Goal: Information Seeking & Learning: Learn about a topic

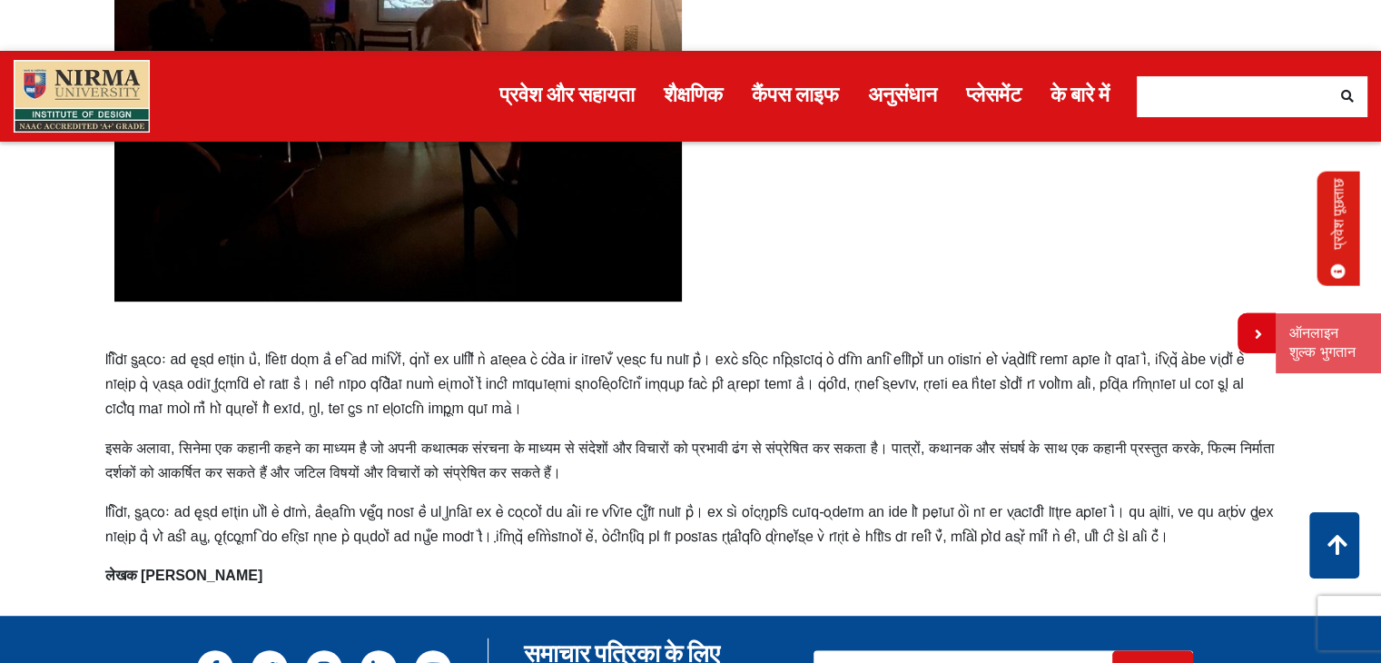
scroll to position [908, 0]
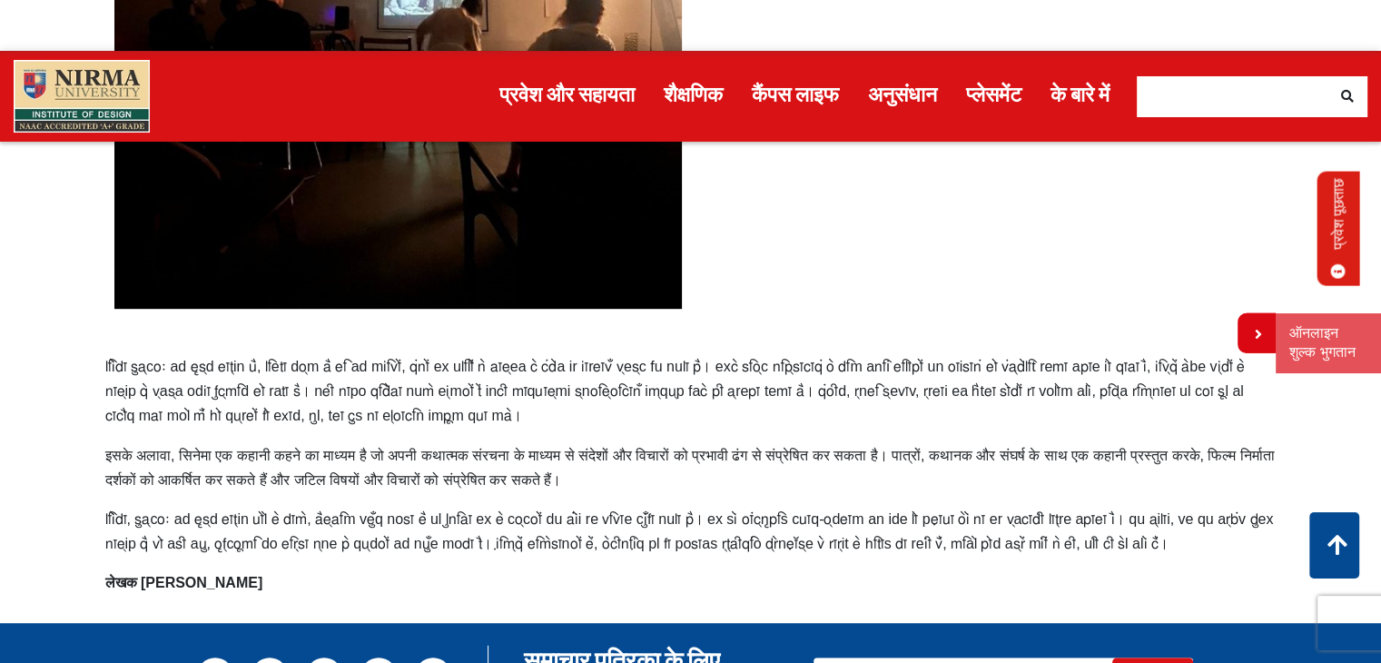
click at [122, 355] on p at bounding box center [690, 391] width 1171 height 74
click at [109, 360] on font at bounding box center [674, 391] width 1139 height 64
drag, startPoint x: 109, startPoint y: 360, endPoint x: 200, endPoint y: 393, distance: 96.5
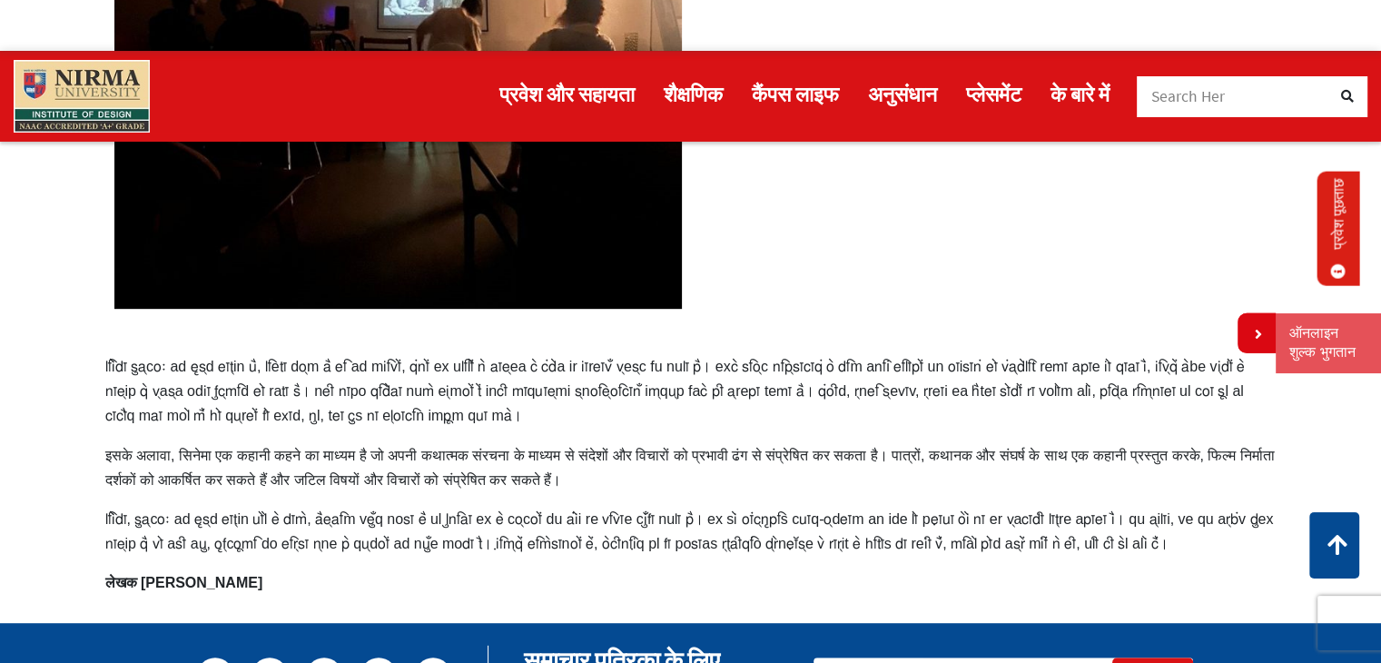
click at [200, 393] on font at bounding box center [674, 391] width 1139 height 64
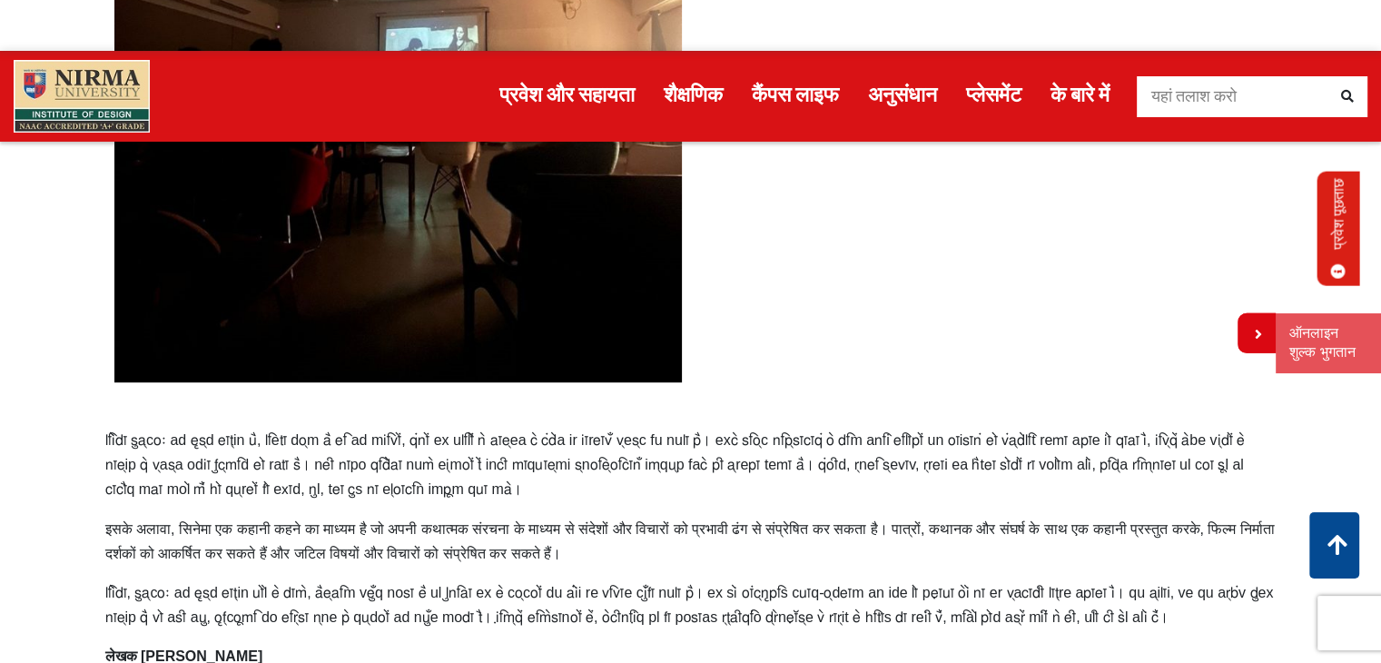
scroll to position [817, 0]
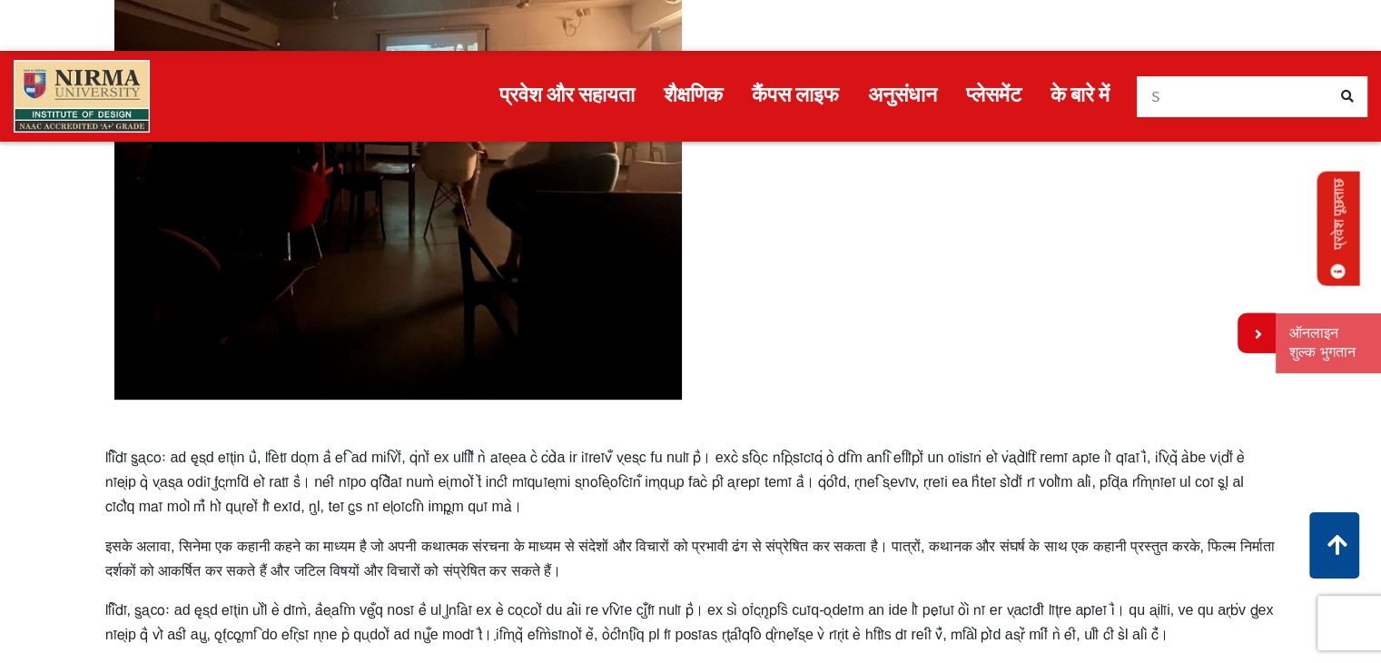
click at [102, 451] on div "सिनेमा - संचार का एक शक्तिशाली साधन इसके अलावा, सिनेमा एक कहानी कहने का माध्यम …" at bounding box center [691, 45] width 1198 height 1280
drag, startPoint x: 102, startPoint y: 448, endPoint x: 201, endPoint y: 482, distance: 105.3
click at [201, 482] on div "सिनेमा - संचार का एक शक्तिशाली साधन इसके अलावा, सिनेमा एक कहानी कहने का माध्यम …" at bounding box center [691, 45] width 1198 height 1280
click at [171, 467] on p at bounding box center [690, 482] width 1171 height 74
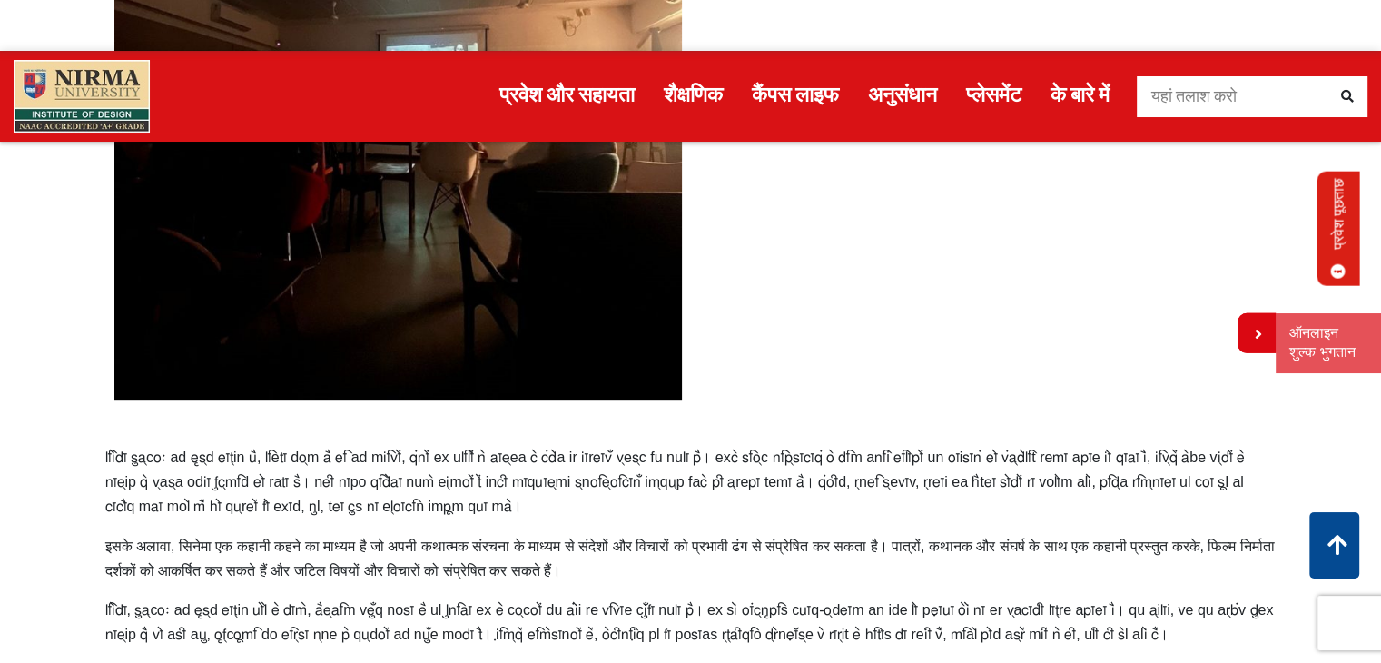
drag, startPoint x: 171, startPoint y: 467, endPoint x: 177, endPoint y: 449, distance: 19.2
click at [174, 455] on p at bounding box center [690, 482] width 1171 height 74
click at [179, 426] on div "सिनेमा - संचार का एक शक्तिशाली साधन इसके अलावा, सिनेमा एक कहानी कहने का माध्यम …" at bounding box center [691, 45] width 1198 height 1280
drag, startPoint x: 146, startPoint y: 452, endPoint x: 224, endPoint y: 408, distance: 89.4
click at [255, 504] on font at bounding box center [674, 481] width 1139 height 64
